Goal: Transaction & Acquisition: Purchase product/service

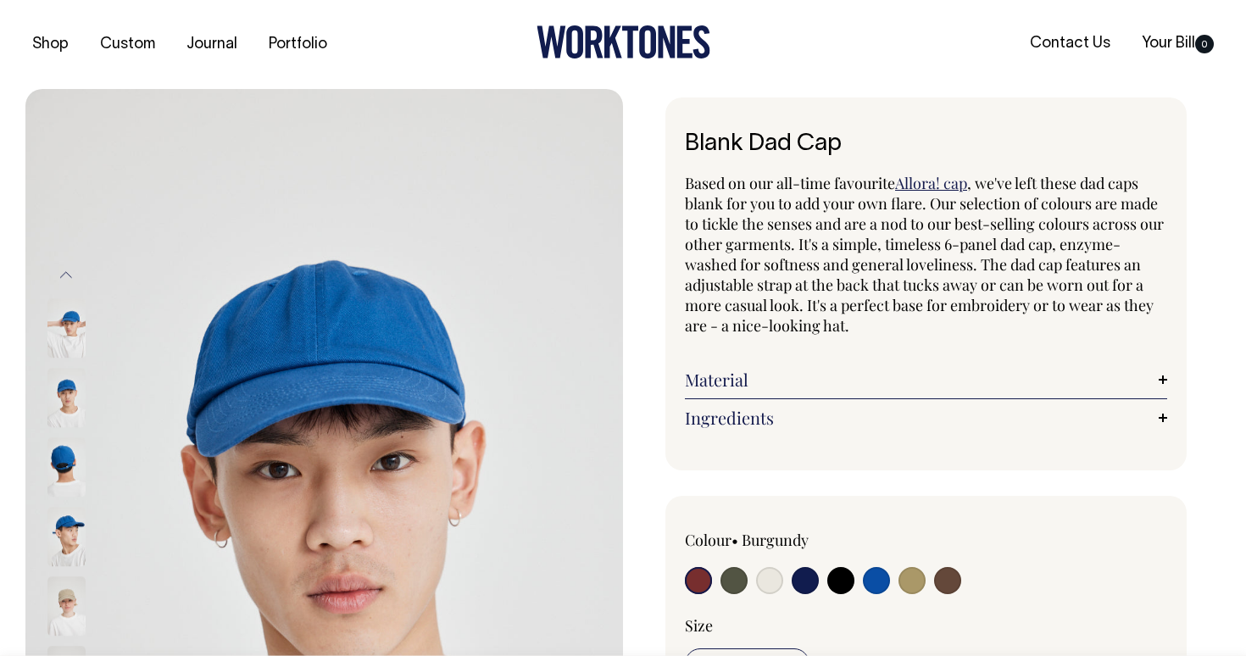
radio input "true"
select select "Worker Blue"
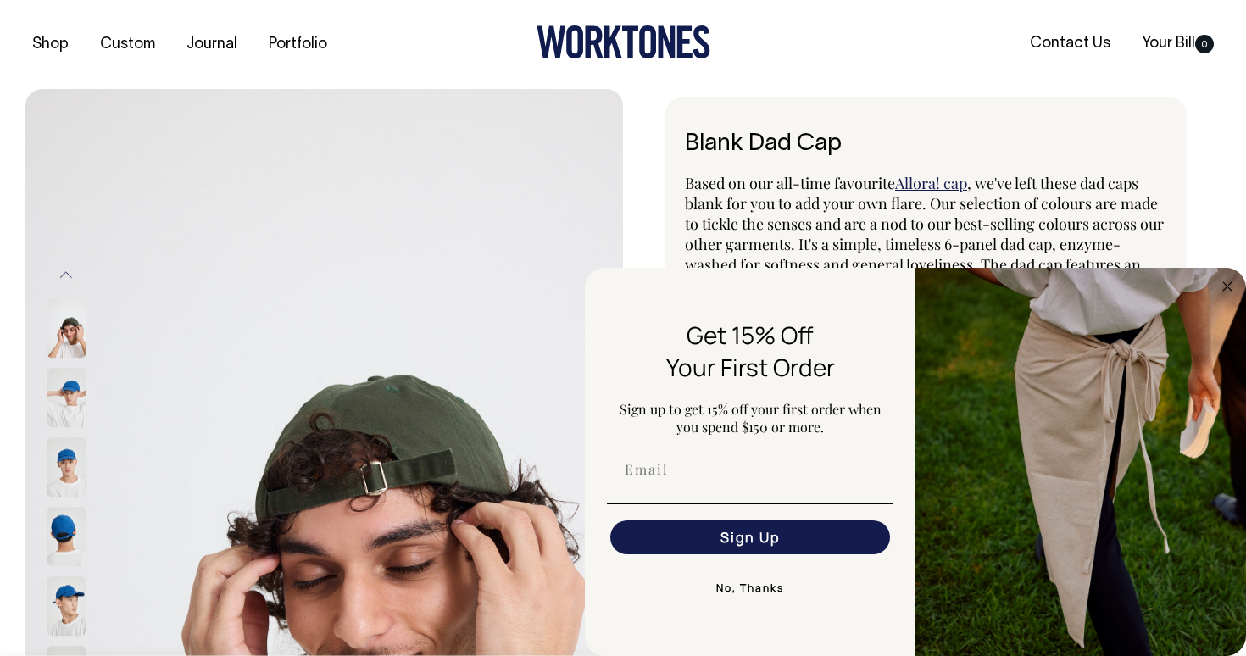
click at [759, 587] on button "No, Thanks" at bounding box center [750, 589] width 287 height 34
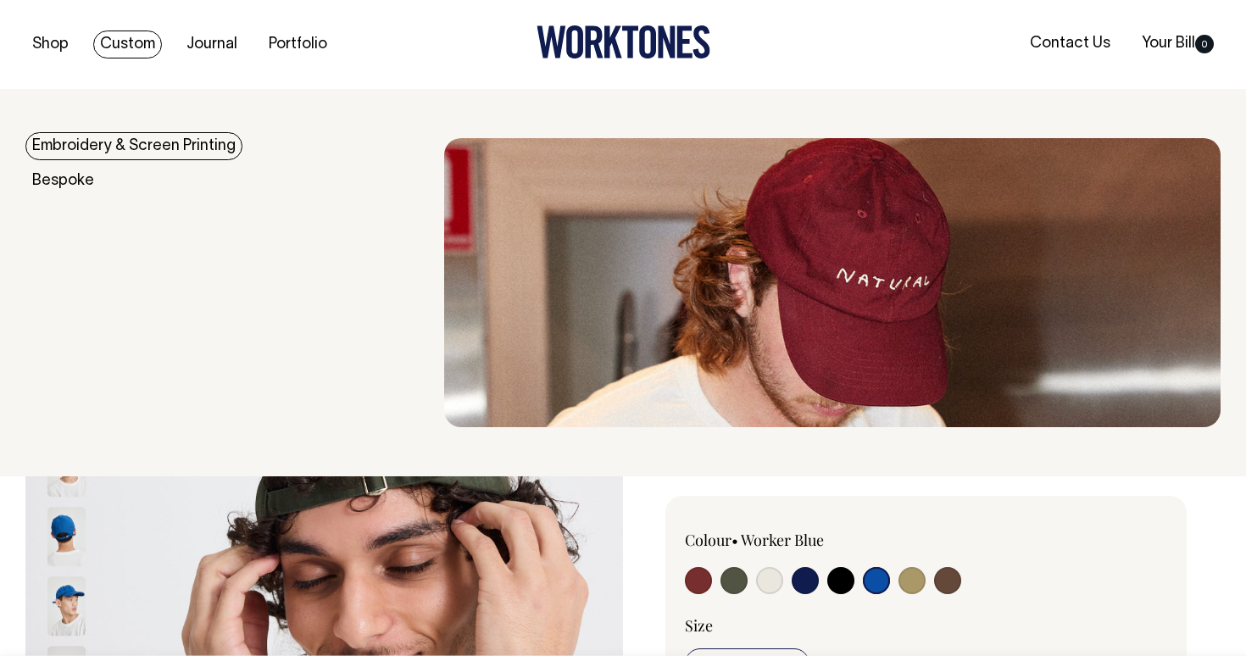
click at [122, 44] on link "Custom" at bounding box center [127, 45] width 69 height 28
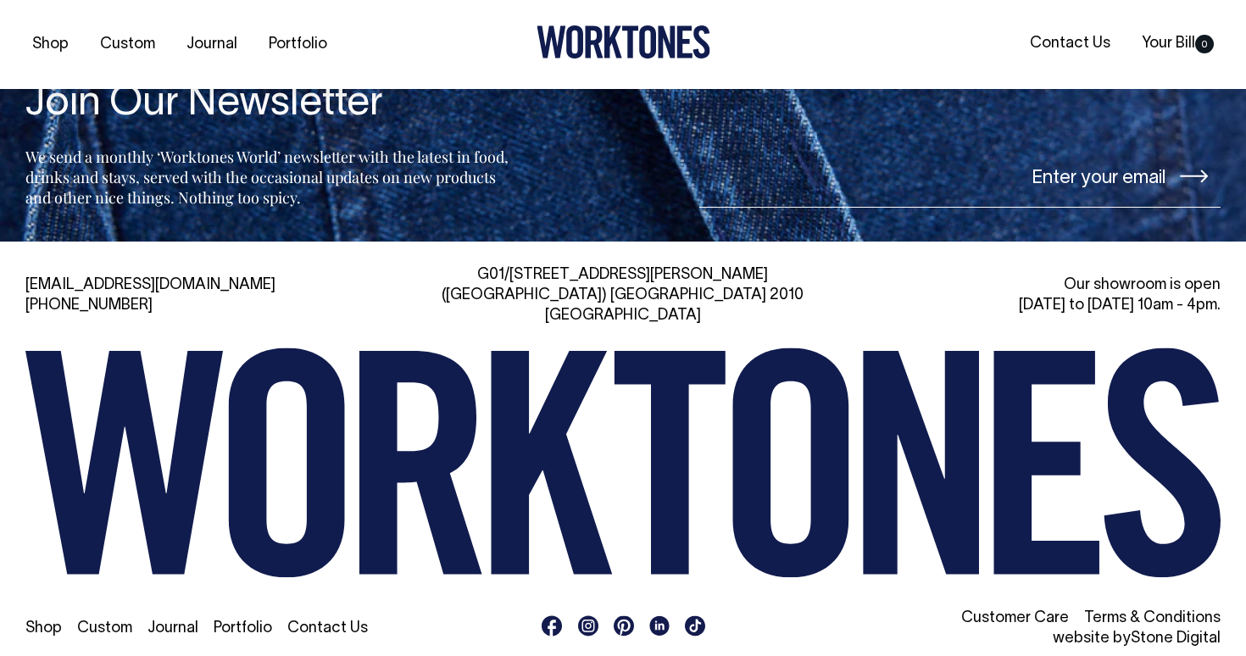
scroll to position [7135, 0]
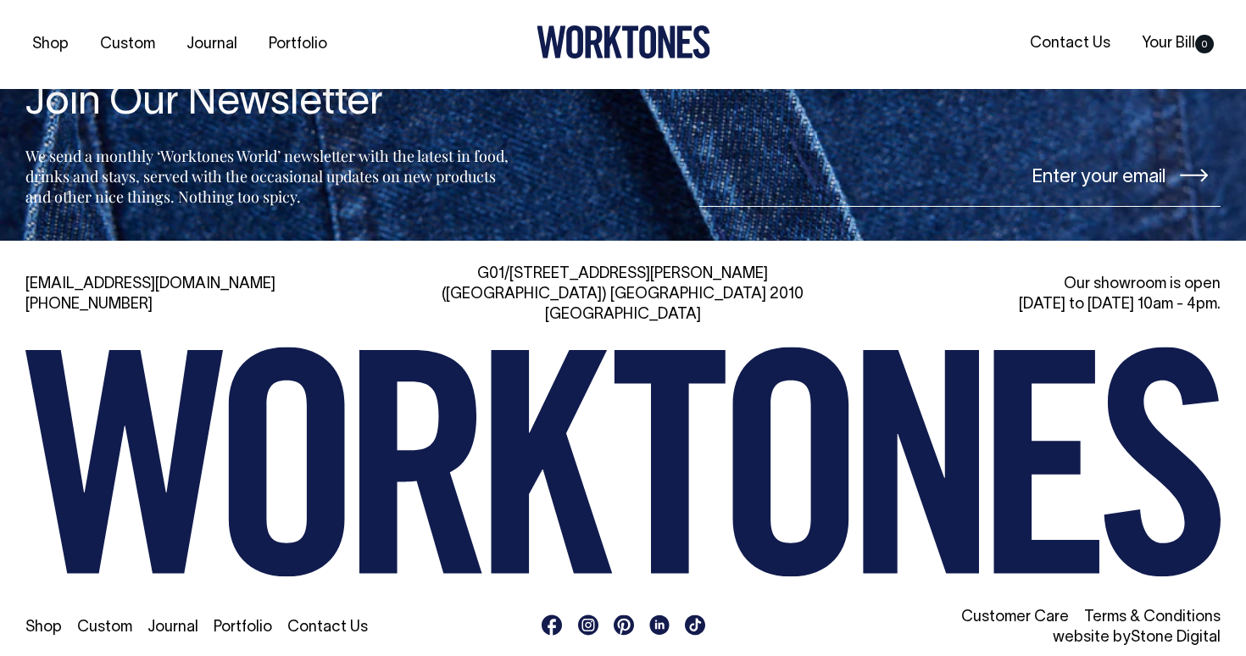
click at [100, 621] on link "Custom" at bounding box center [104, 628] width 55 height 14
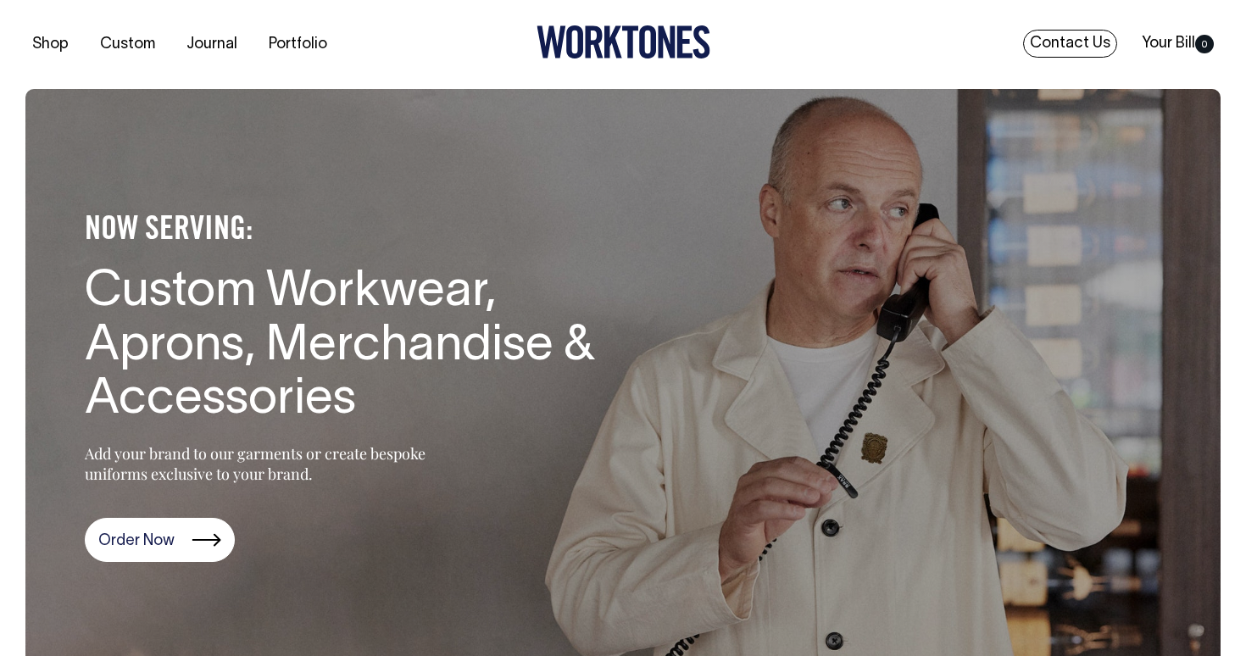
click at [1060, 40] on link "Contact Us" at bounding box center [1070, 44] width 94 height 28
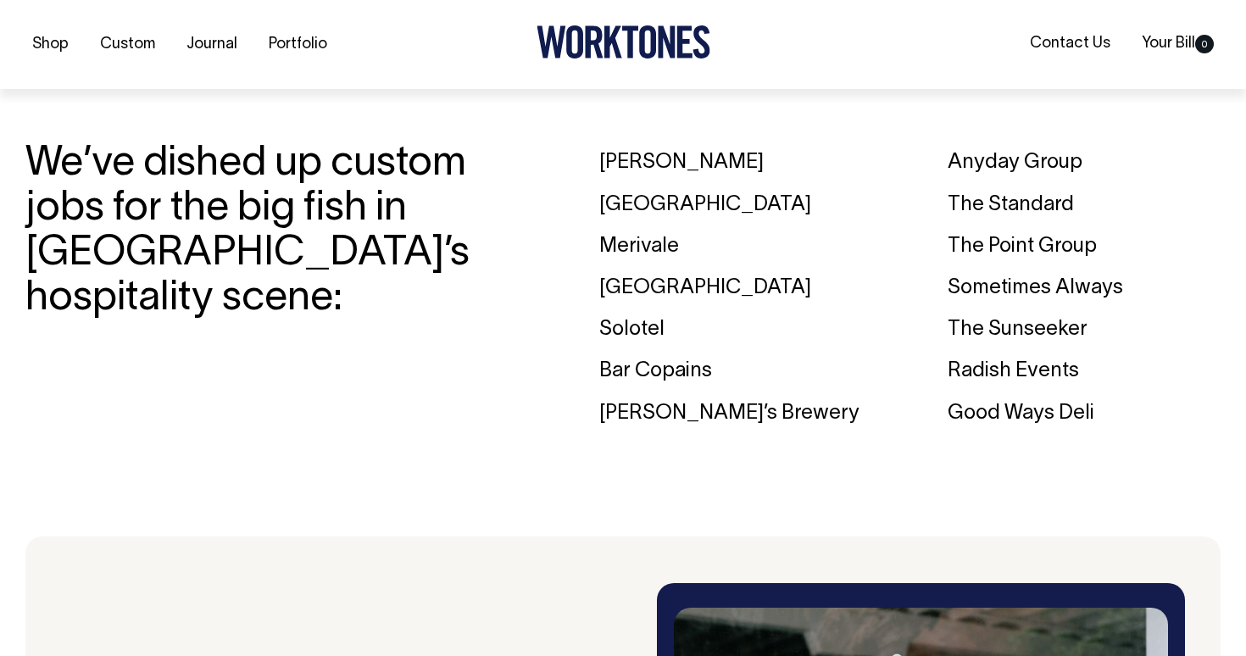
scroll to position [2537, 0]
